Goal: Navigation & Orientation: Go to known website

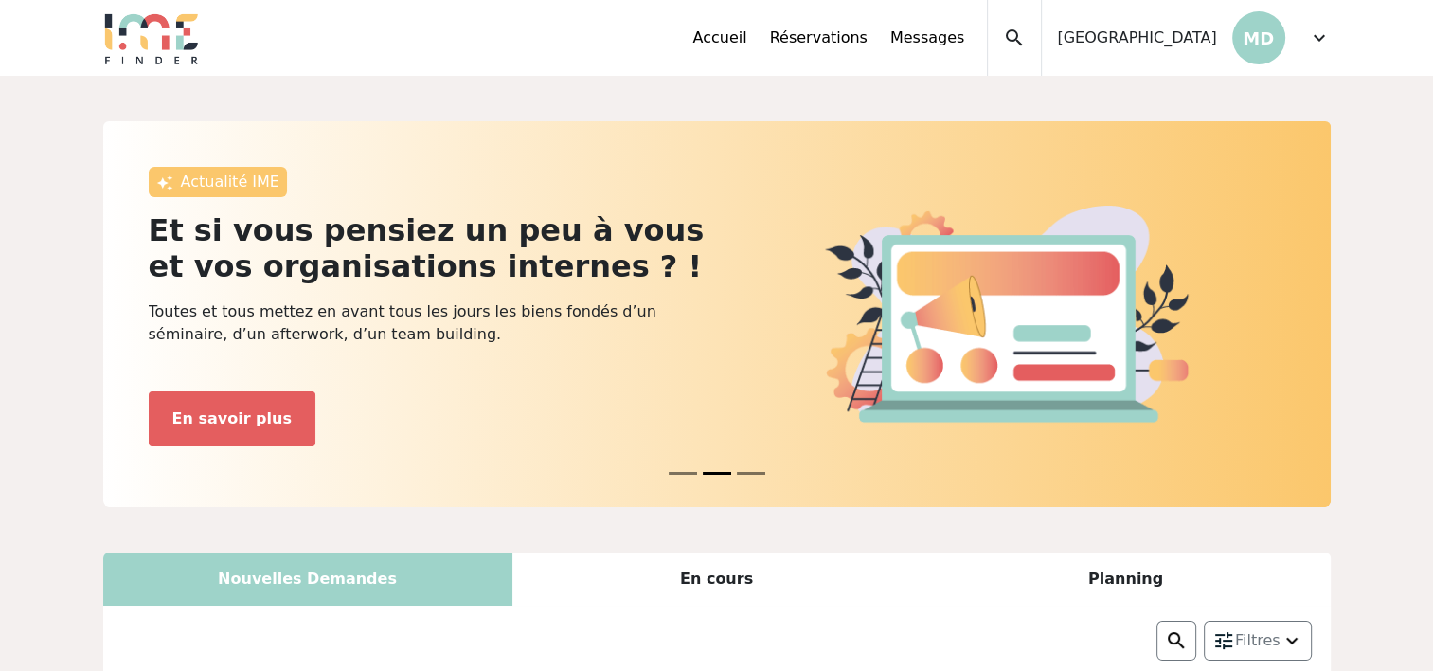
click at [148, 37] on img at bounding box center [151, 37] width 97 height 53
click at [153, 38] on img at bounding box center [151, 37] width 97 height 53
click at [746, 40] on link "Accueil" at bounding box center [719, 38] width 54 height 23
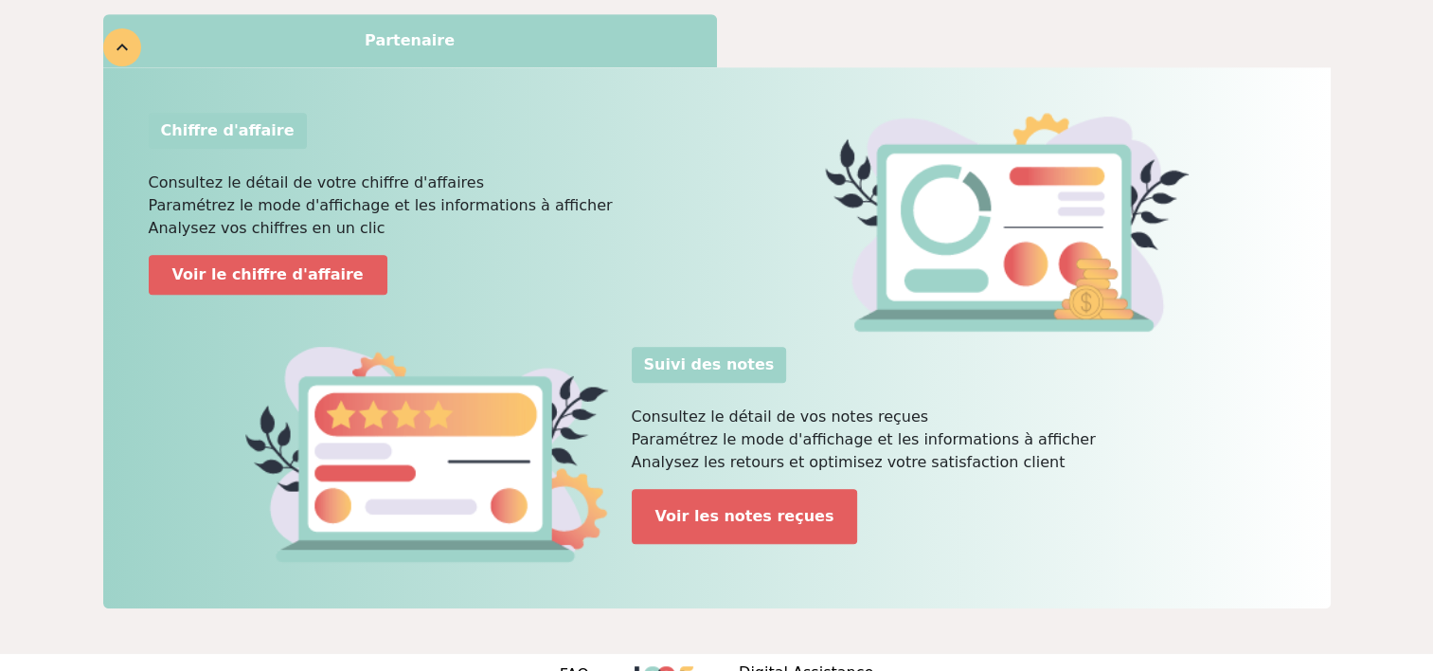
scroll to position [1077, 0]
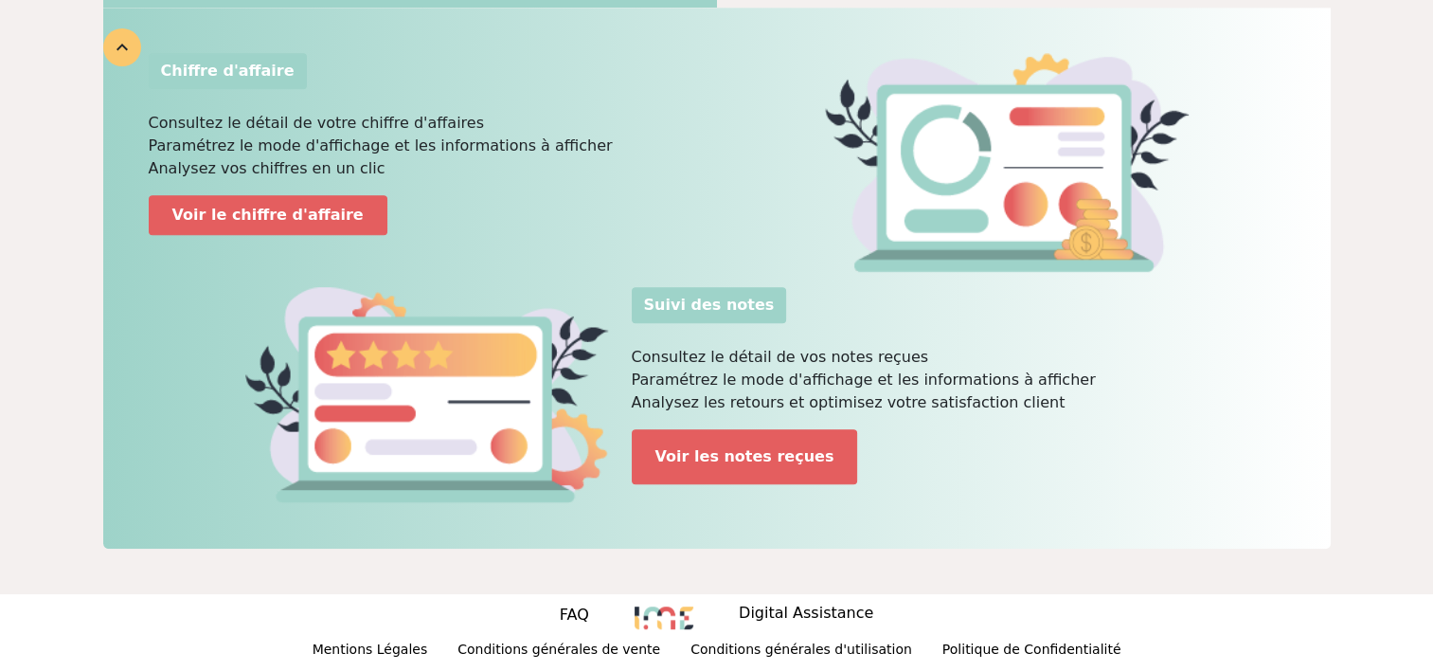
click at [688, 612] on img at bounding box center [664, 617] width 59 height 23
